Goal: Task Accomplishment & Management: Manage account settings

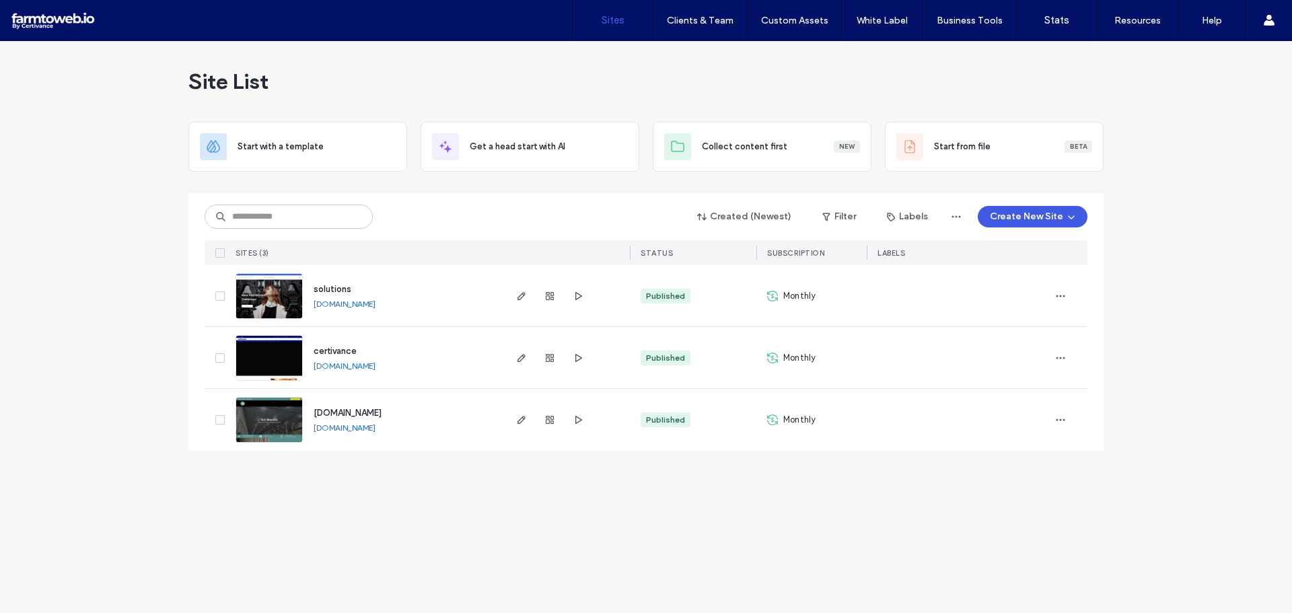
click at [372, 364] on link "[DOMAIN_NAME]" at bounding box center [345, 366] width 62 height 10
click at [518, 360] on icon "button" at bounding box center [521, 358] width 11 height 11
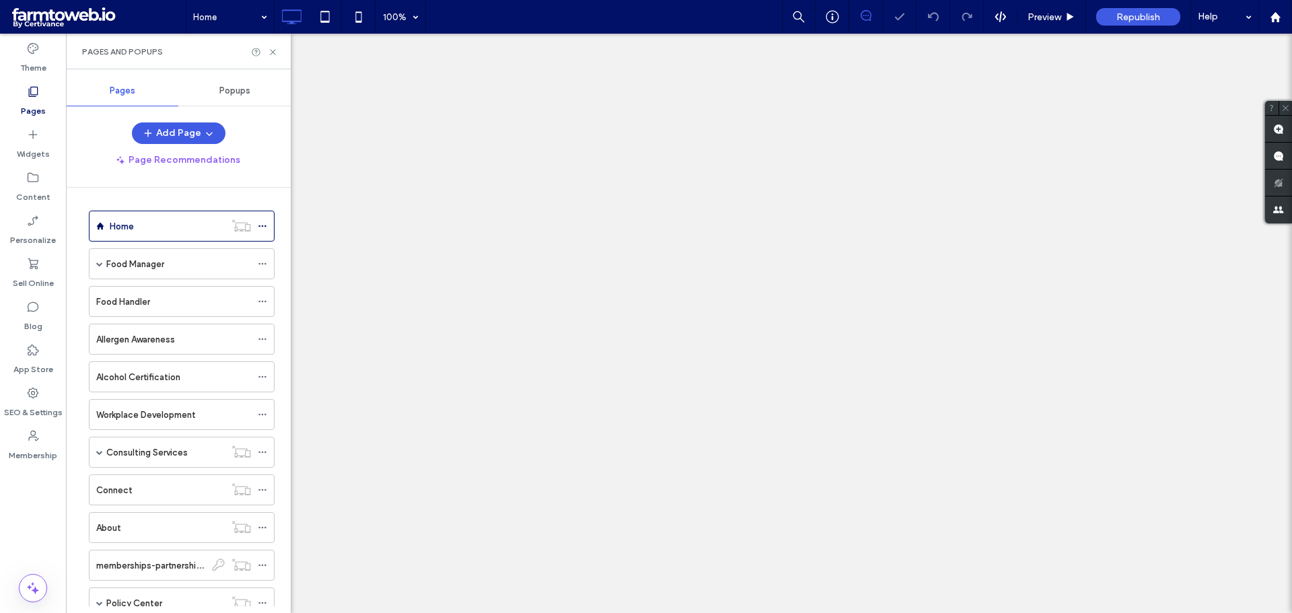
click at [262, 223] on icon at bounding box center [262, 225] width 9 height 9
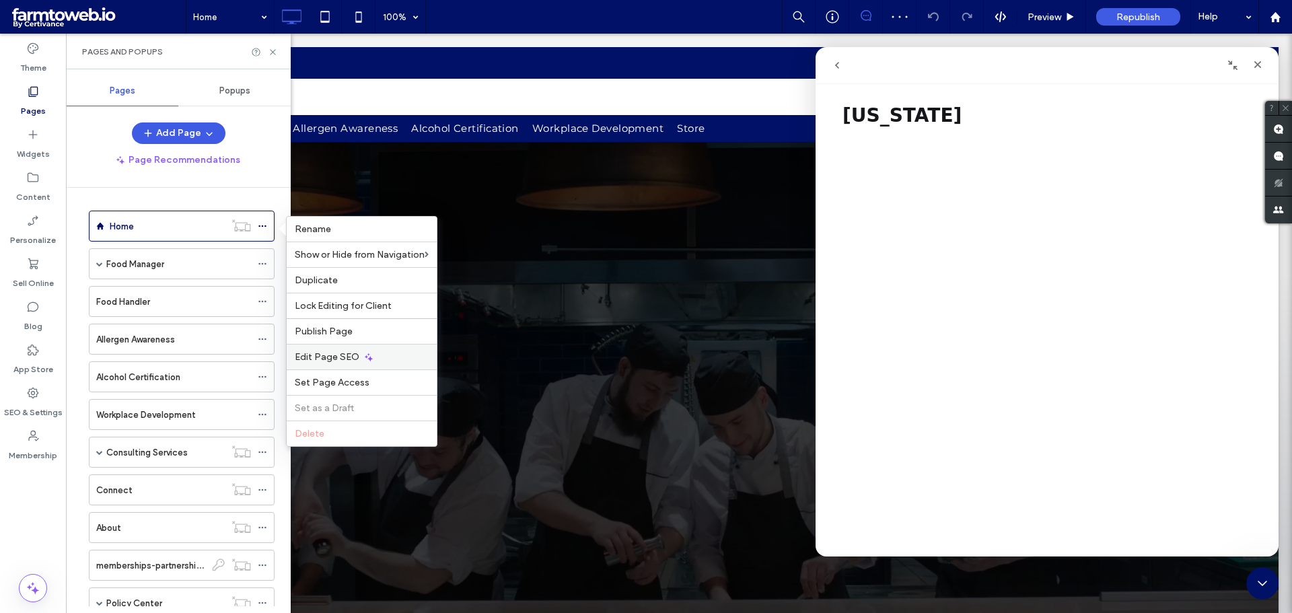
click at [349, 359] on span "Edit Page SEO" at bounding box center [327, 356] width 65 height 11
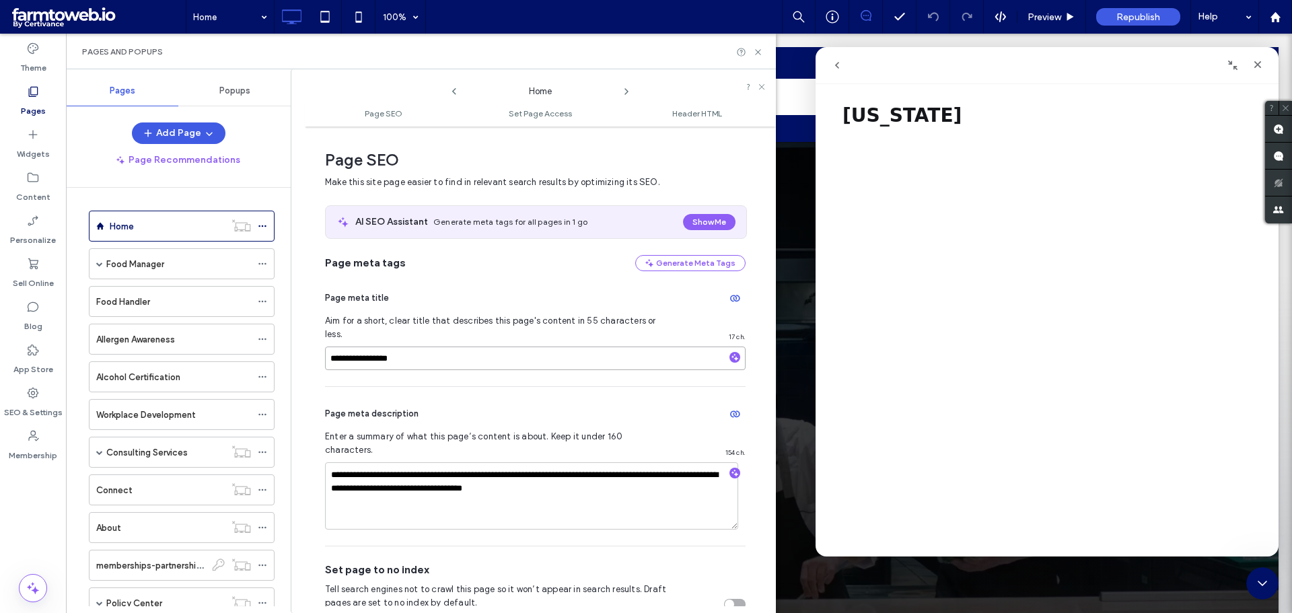
drag, startPoint x: 428, startPoint y: 349, endPoint x: 322, endPoint y: 340, distance: 106.0
click at [322, 340] on div "**********" at bounding box center [540, 369] width 471 height 473
drag, startPoint x: 638, startPoint y: 464, endPoint x: 328, endPoint y: 451, distance: 310.4
click at [732, 468] on span "button" at bounding box center [734, 473] width 11 height 11
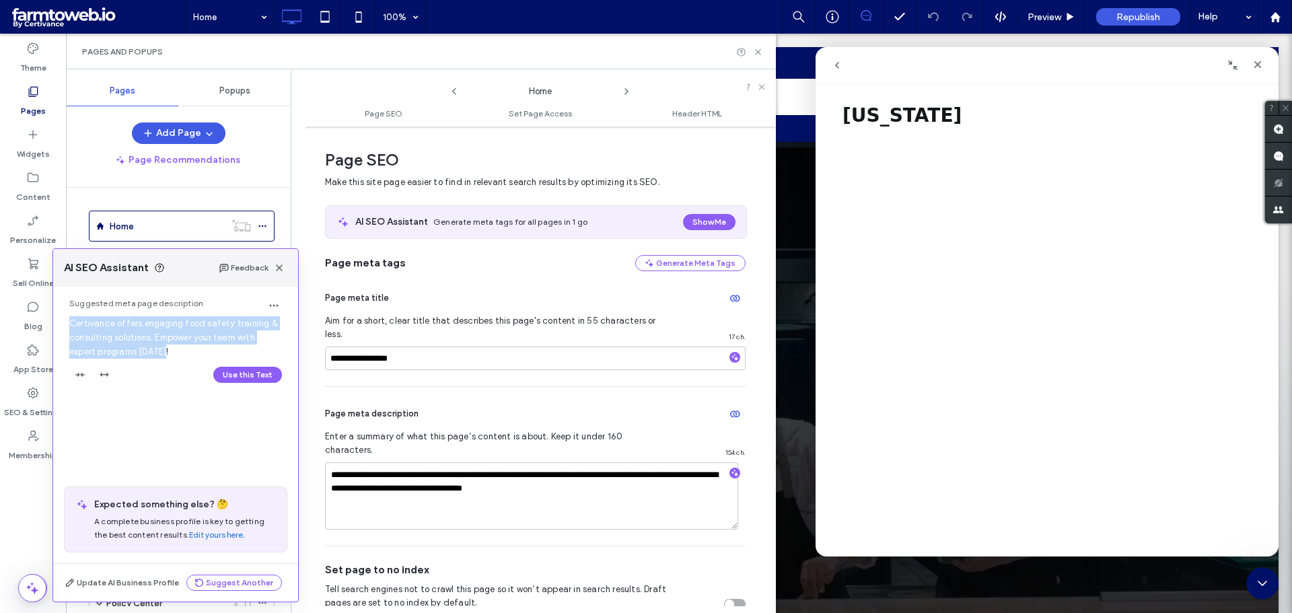
drag, startPoint x: 69, startPoint y: 321, endPoint x: 180, endPoint y: 354, distance: 115.8
click at [180, 354] on div "Suggested meta page description Certivance offers engaging food safety training…" at bounding box center [175, 344] width 245 height 115
copy span "Certivance offers engaging food safety training & consulting solutions. Empower…"
